Goal: Information Seeking & Learning: Learn about a topic

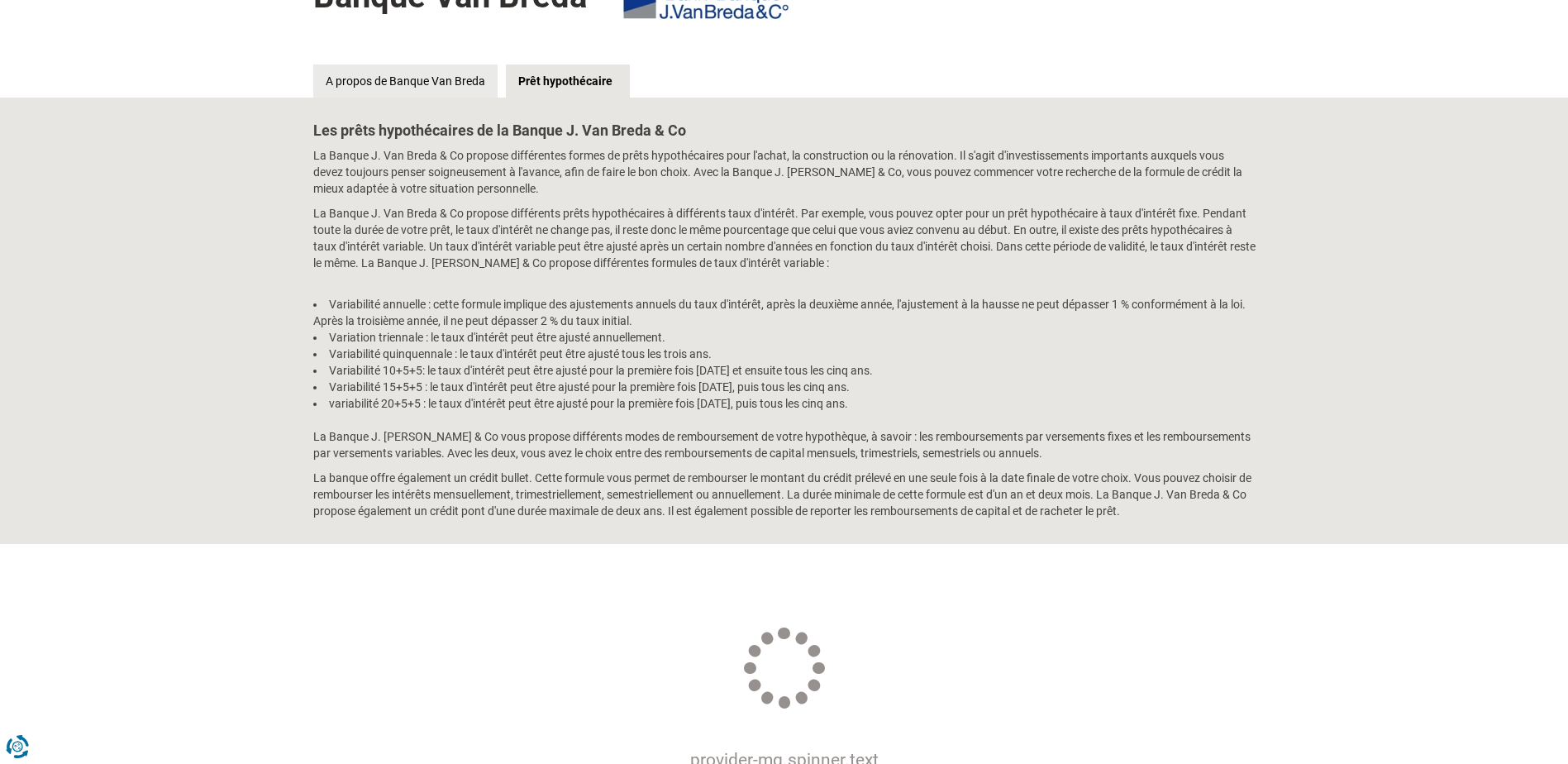
scroll to position [173, 0]
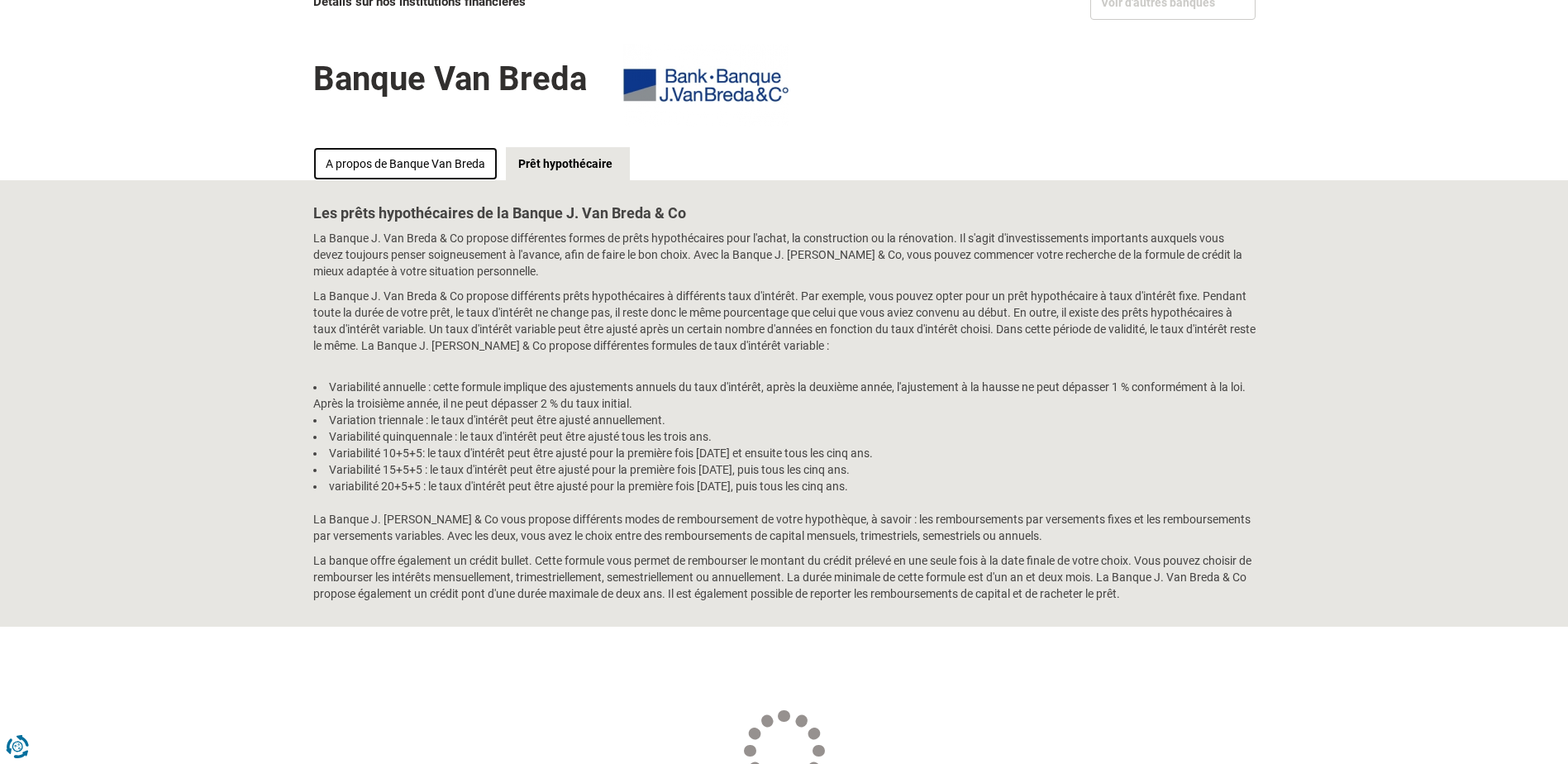
click at [452, 167] on link "A propos de Banque Van Breda" at bounding box center [405, 164] width 184 height 33
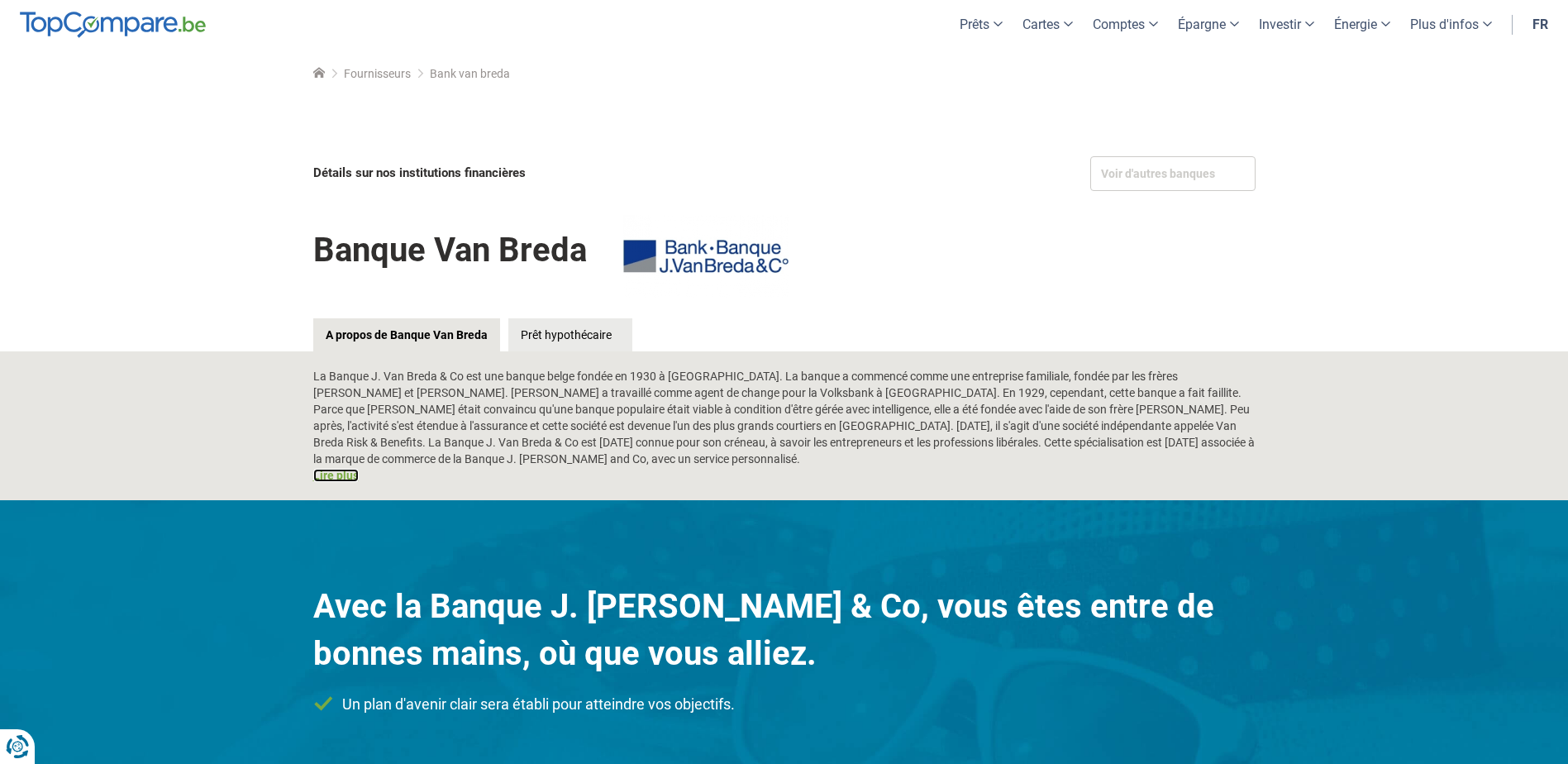
click at [337, 477] on link "Lire plus" at bounding box center [336, 475] width 46 height 14
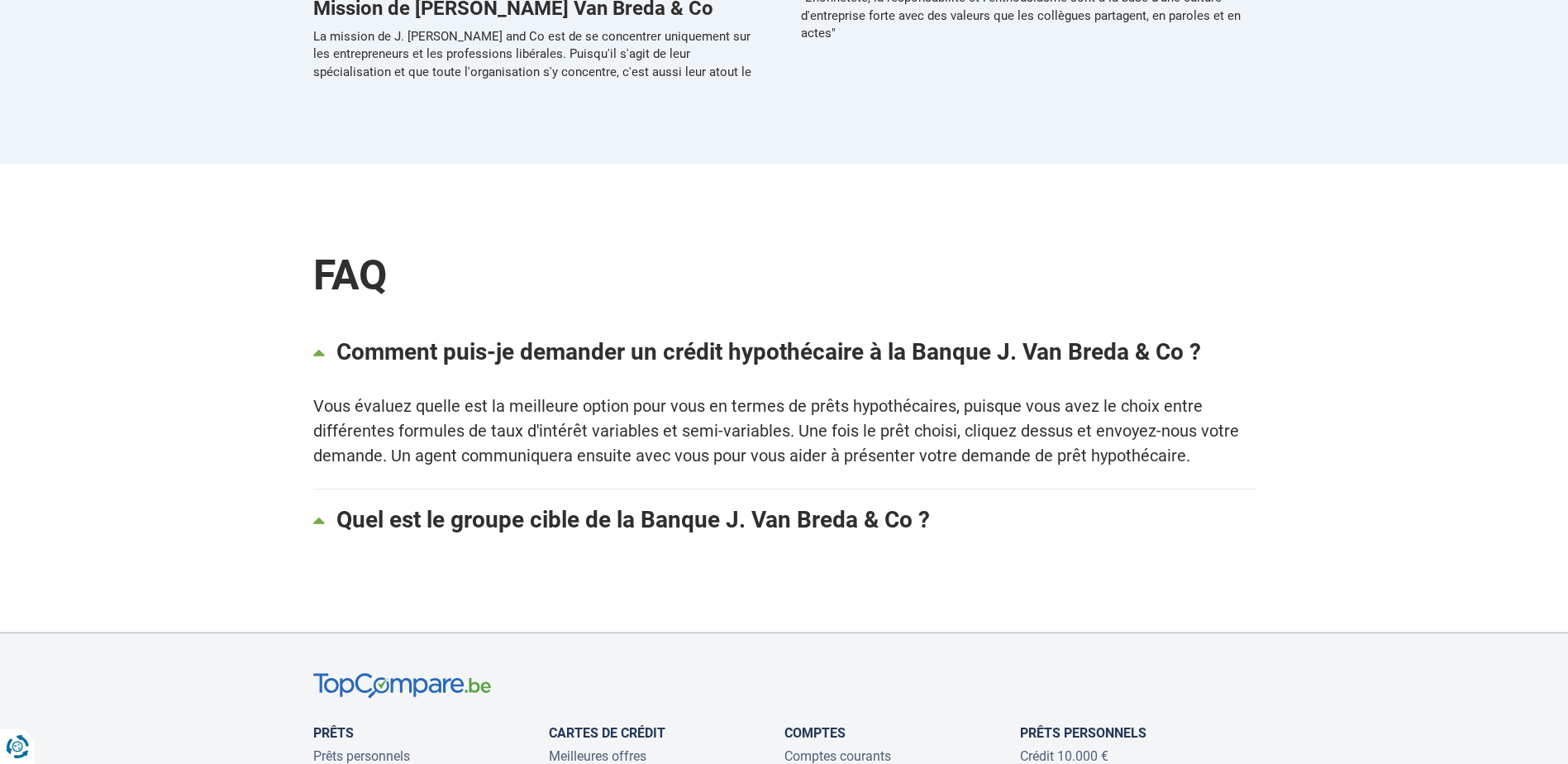
scroll to position [1278, 0]
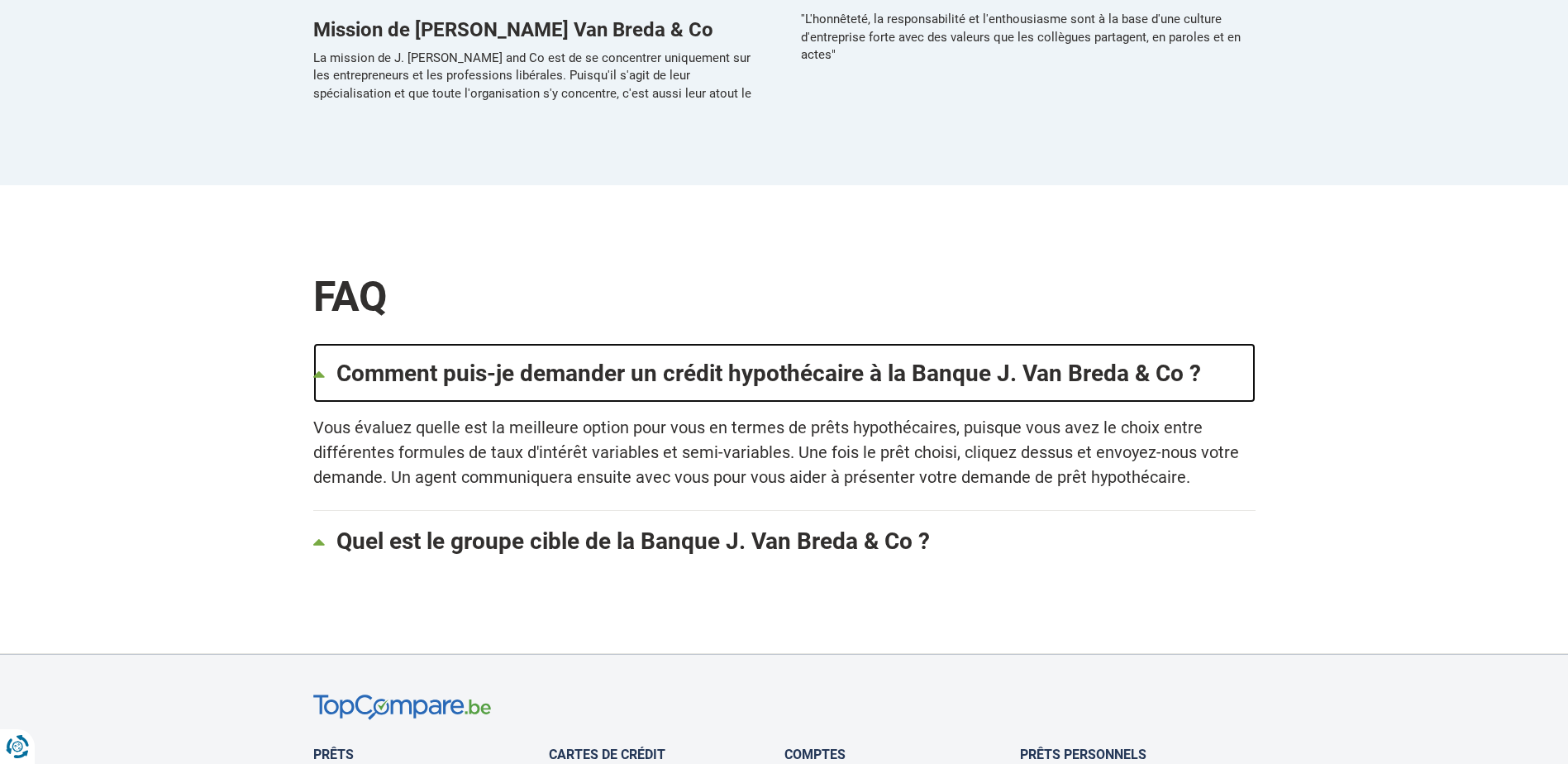
click at [1064, 358] on link "Comment puis-je demander un crédit hypothécaire à la Banque J. Van Breda & Co ?" at bounding box center [784, 372] width 943 height 59
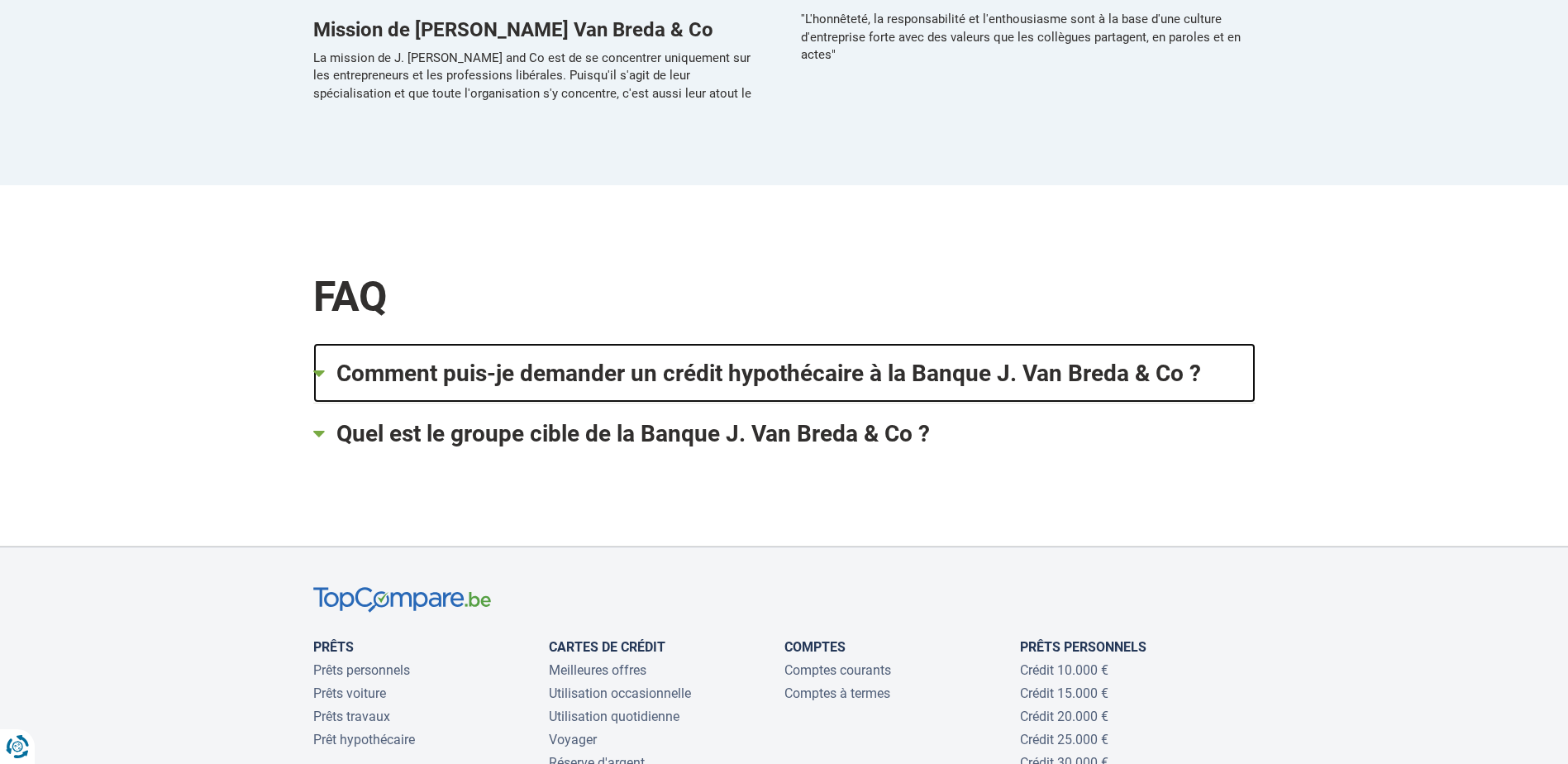
click at [1064, 358] on link "Comment puis-je demander un crédit hypothécaire à la Banque J. Van Breda & Co ?" at bounding box center [784, 372] width 943 height 59
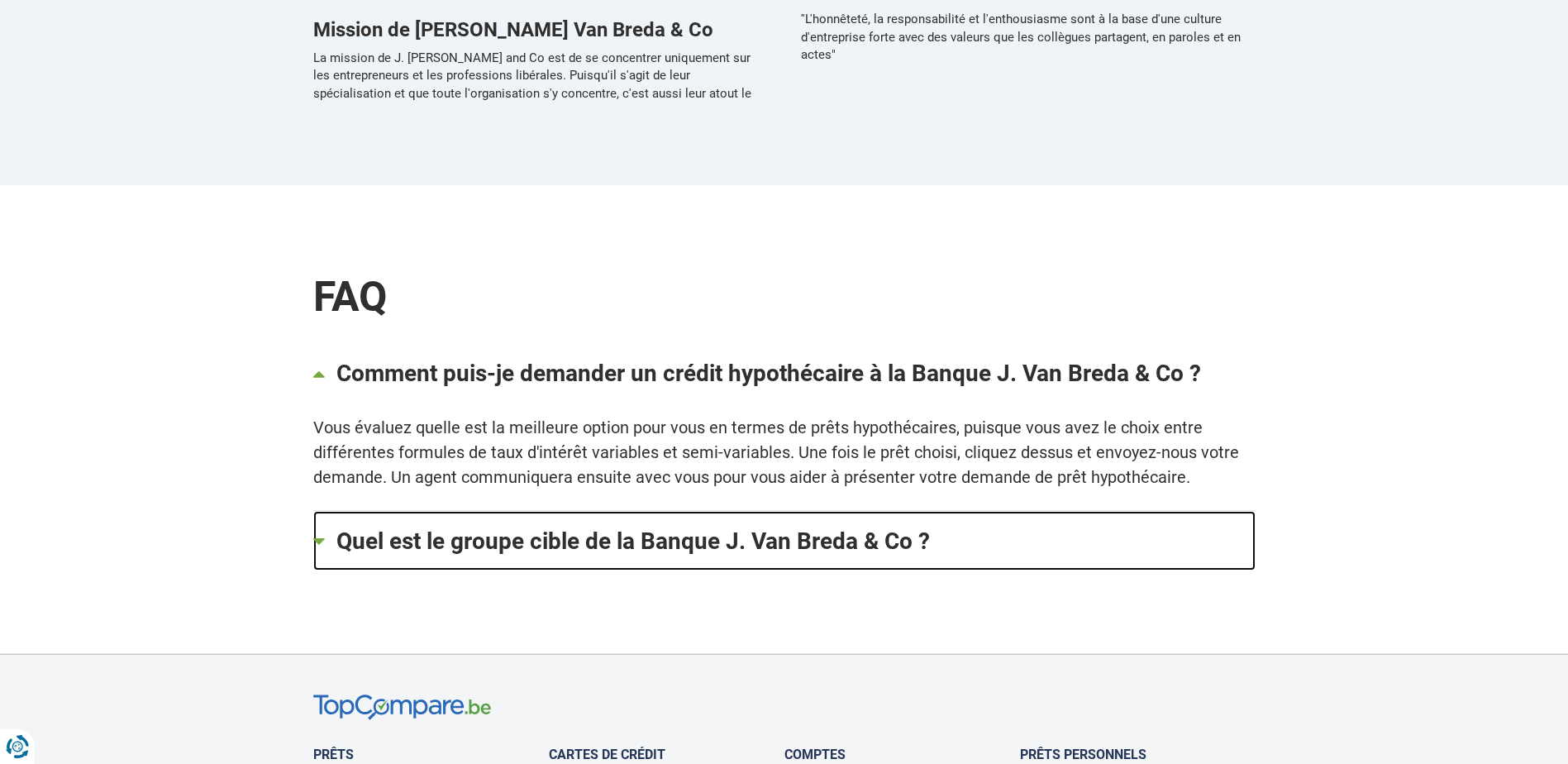
click at [846, 524] on link "Quel est le groupe cible de la Banque J. Van Breda & Co ?" at bounding box center [784, 540] width 943 height 59
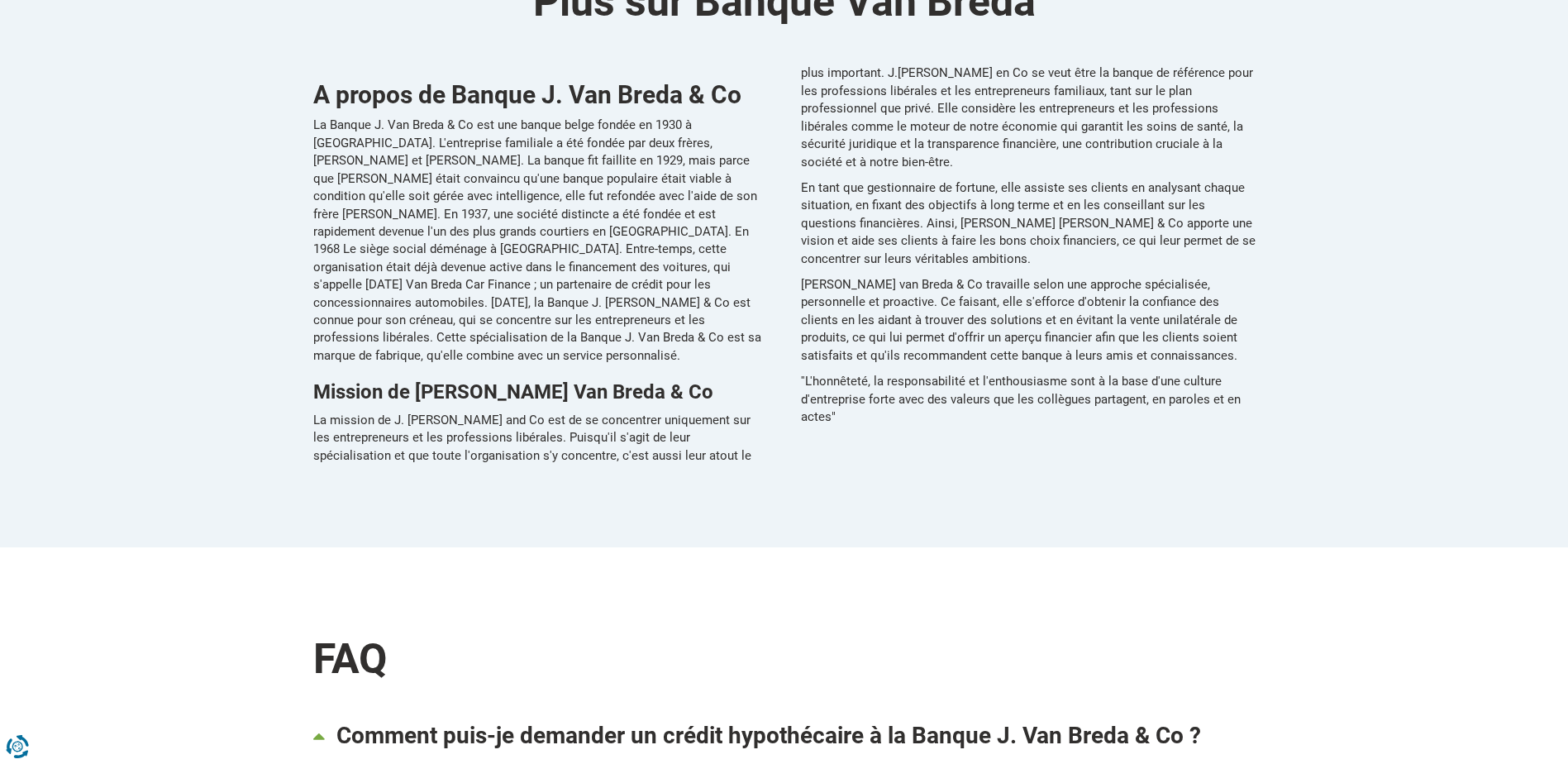
scroll to position [903, 0]
